Goal: Transaction & Acquisition: Download file/media

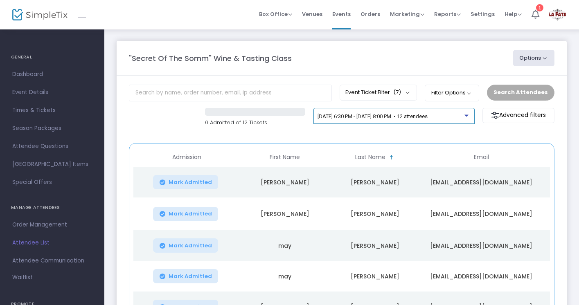
click at [380, 117] on span "6/24/2025 @ 6:30 PM - 6/24/2025 @ 8:00 PM • 12 attendees" at bounding box center [373, 116] width 110 height 6
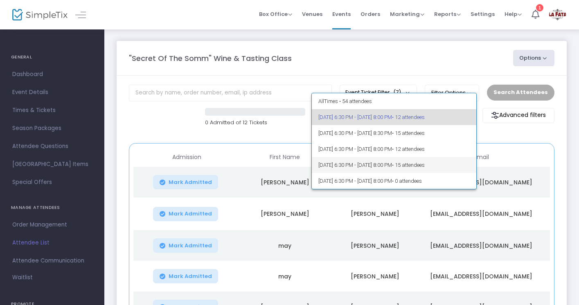
click at [351, 167] on span "9/23/2025 @ 6:30 PM - 9/23/2025 @ 8:00 PM • 15 attendees" at bounding box center [395, 165] width 152 height 16
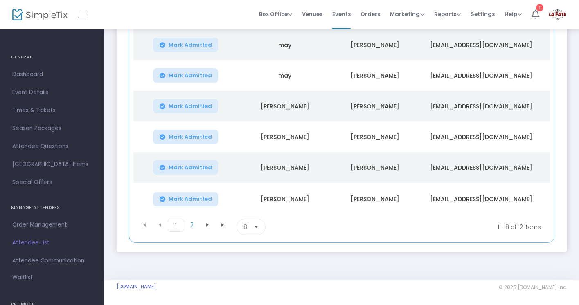
scroll to position [204, 0]
click at [35, 110] on span "Times & Tickets" at bounding box center [52, 110] width 80 height 11
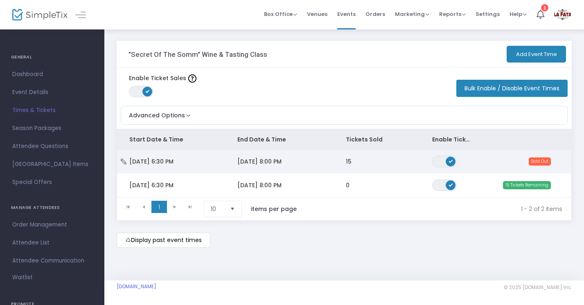
click at [249, 156] on td "9/23/2025 8:00 PM" at bounding box center [279, 162] width 108 height 24
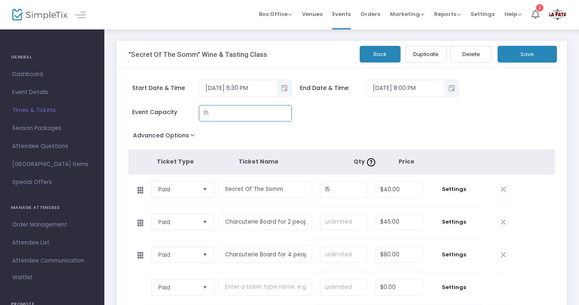
click at [210, 115] on input "15" at bounding box center [245, 114] width 92 height 16
type input "20"
click at [333, 190] on input "15" at bounding box center [344, 190] width 46 height 16
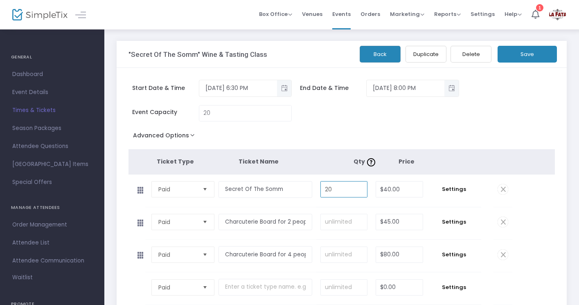
type input "20"
click at [517, 56] on button "Save" at bounding box center [527, 54] width 59 height 17
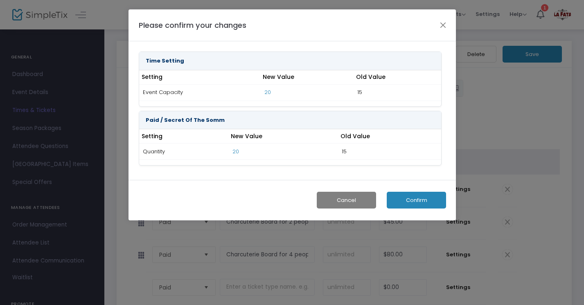
click at [409, 200] on button "Confirm" at bounding box center [416, 200] width 59 height 17
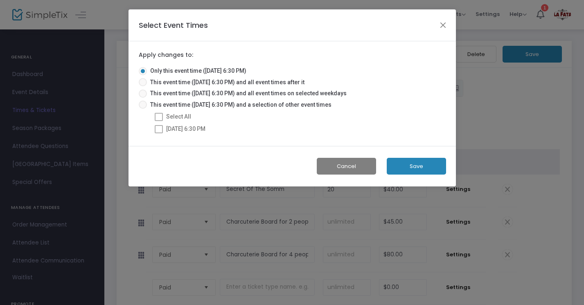
click at [158, 117] on span at bounding box center [159, 117] width 8 height 8
click at [141, 106] on span at bounding box center [143, 105] width 8 height 8
click at [143, 109] on input "This event time (9/23/2025 @ 6:30 PM) and a selection of other event times" at bounding box center [143, 109] width 0 height 0
radio input "true"
click at [144, 83] on span at bounding box center [143, 82] width 8 height 8
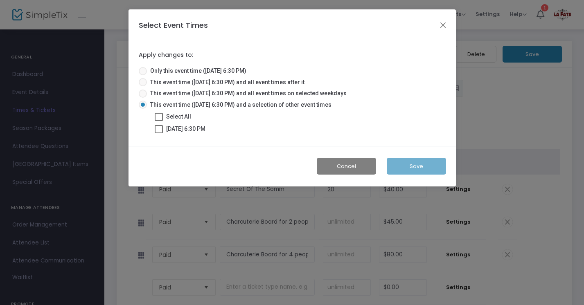
click at [143, 86] on input "This event time (9/23/2025 @ 6:30 PM) and all event times after it" at bounding box center [143, 86] width 0 height 0
radio input "true"
click at [425, 167] on button "Save" at bounding box center [416, 166] width 59 height 17
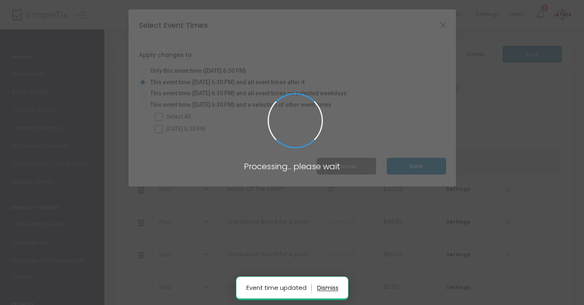
radio input "true"
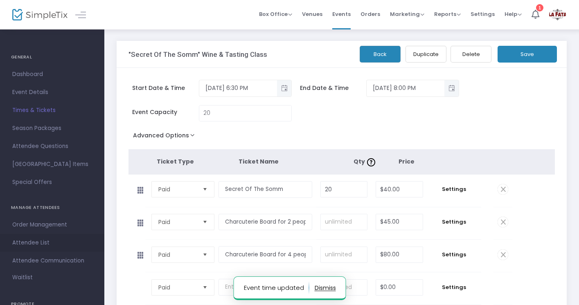
click at [25, 244] on span "Attendee List" at bounding box center [52, 243] width 80 height 11
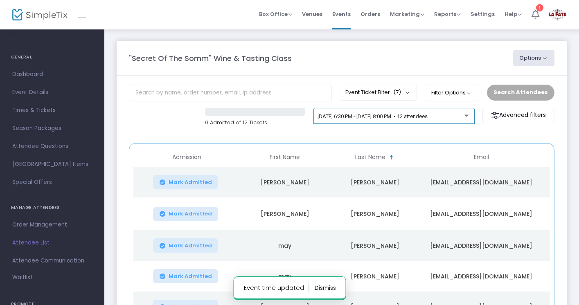
click at [355, 115] on span "6/24/2025 @ 6:30 PM - 6/24/2025 @ 8:00 PM • 12 attendees" at bounding box center [373, 116] width 110 height 6
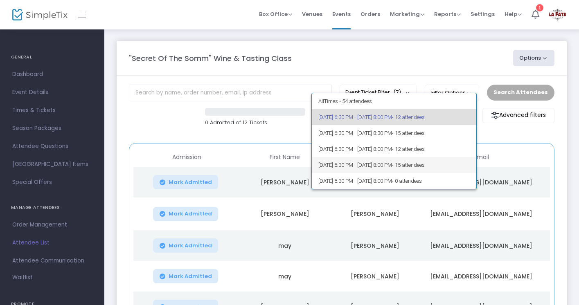
click at [349, 164] on span "9/23/2025 @ 6:30 PM - 9/23/2025 @ 8:00 PM • 15 attendees" at bounding box center [395, 165] width 152 height 16
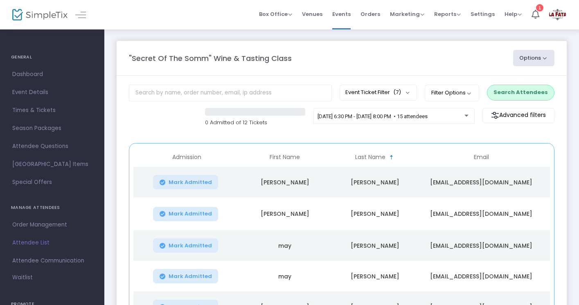
click at [517, 92] on button "Search Attendees" at bounding box center [521, 93] width 68 height 16
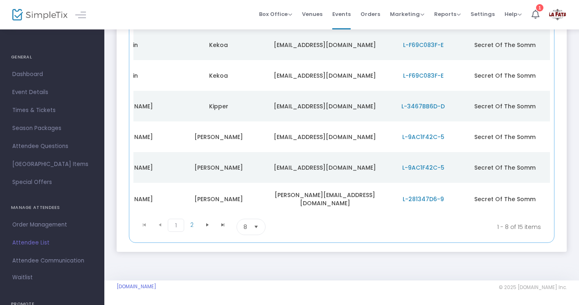
scroll to position [201, 0]
click at [190, 226] on span "2" at bounding box center [192, 225] width 16 height 12
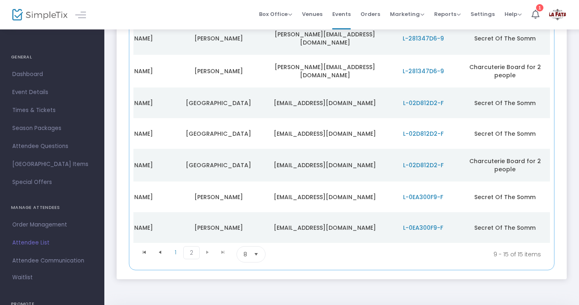
scroll to position [169, 0]
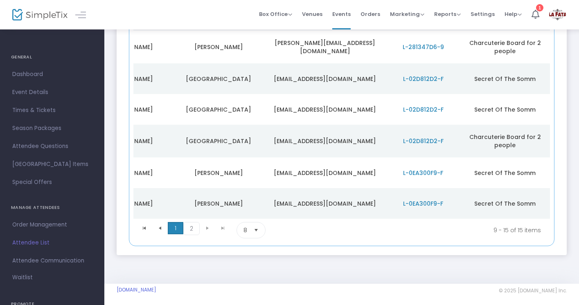
click at [177, 230] on span "1" at bounding box center [176, 228] width 16 height 12
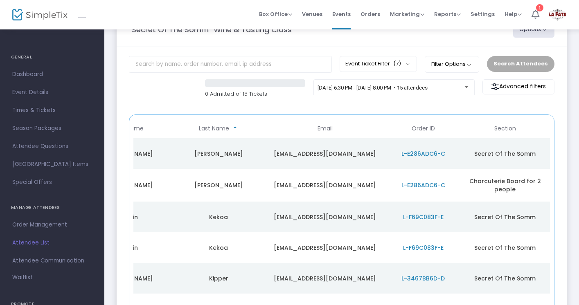
scroll to position [23, 0]
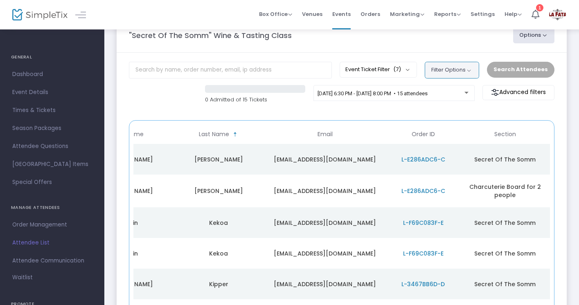
click at [452, 67] on button "Filter Options" at bounding box center [452, 70] width 54 height 16
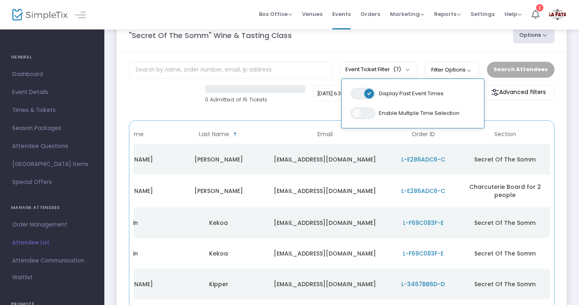
click at [464, 38] on div ""Secret Of The Somm" Wine & Tasting Class" at bounding box center [317, 35] width 385 height 11
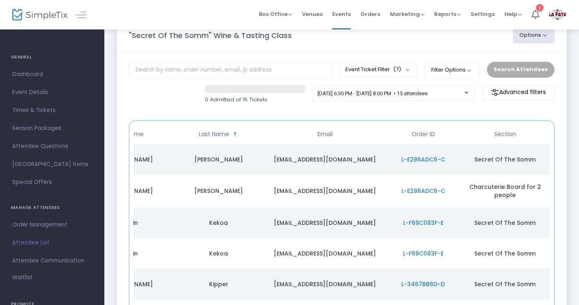
click at [541, 36] on button "Options" at bounding box center [535, 35] width 42 height 16
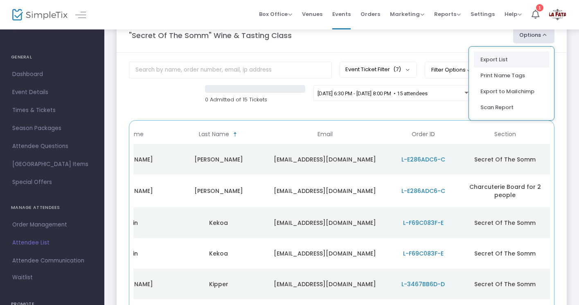
click at [493, 59] on li "Export List" at bounding box center [511, 60] width 75 height 16
radio input "false"
radio input "true"
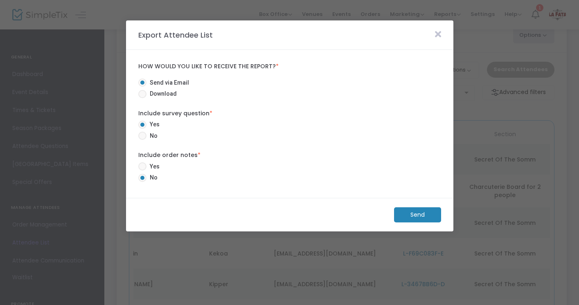
click at [141, 94] on span at bounding box center [142, 94] width 8 height 8
click at [142, 98] on input "Download" at bounding box center [142, 98] width 0 height 0
radio input "true"
click at [410, 214] on m-button "Download" at bounding box center [410, 215] width 61 height 15
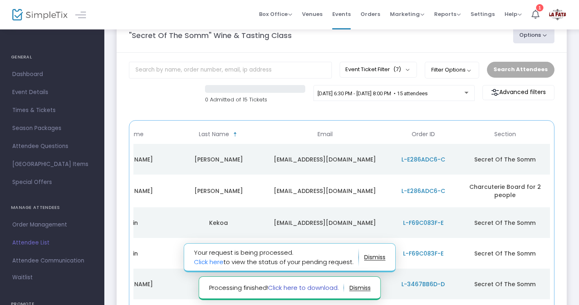
click at [301, 287] on link "Click here to download." at bounding box center [303, 288] width 71 height 9
